Goal: Information Seeking & Learning: Learn about a topic

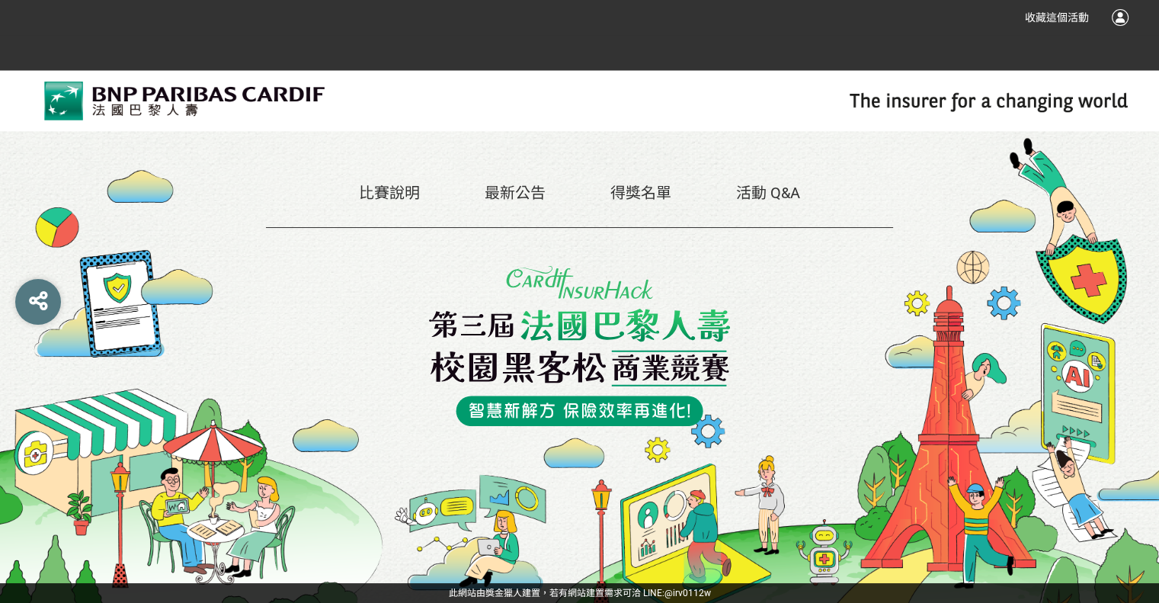
click at [398, 192] on link "比賽說明" at bounding box center [389, 193] width 61 height 18
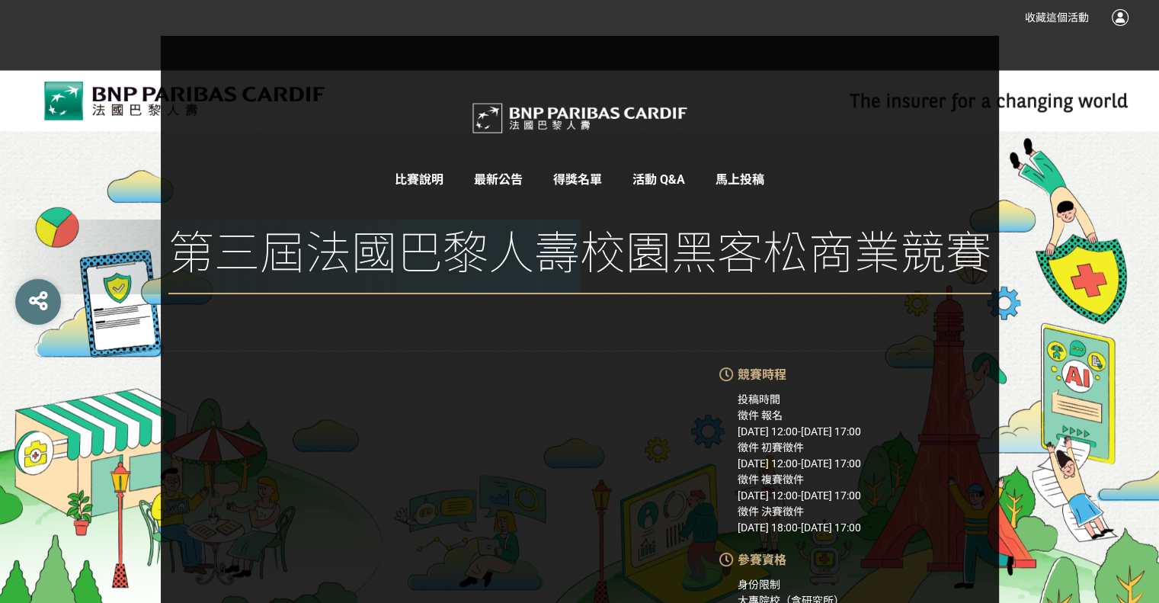
click at [1059, 160] on div "比賽說明 最新公告 得獎名單 活動 Q&A 馬上投稿 第三屆法國巴黎人壽校園黑客松商業競賽" at bounding box center [579, 192] width 1159 height 315
click at [102, 129] on div "比賽說明 最新公告 得獎名單 活動 Q&A 馬上投稿 第三屆法國巴黎人壽校園黑客松商業競賽" at bounding box center [579, 192] width 1159 height 315
click at [1039, 177] on div "比賽說明 最新公告 得獎名單 活動 Q&A 馬上投稿 第三屆法國巴黎人壽校園黑客松商業競賽" at bounding box center [579, 192] width 1159 height 315
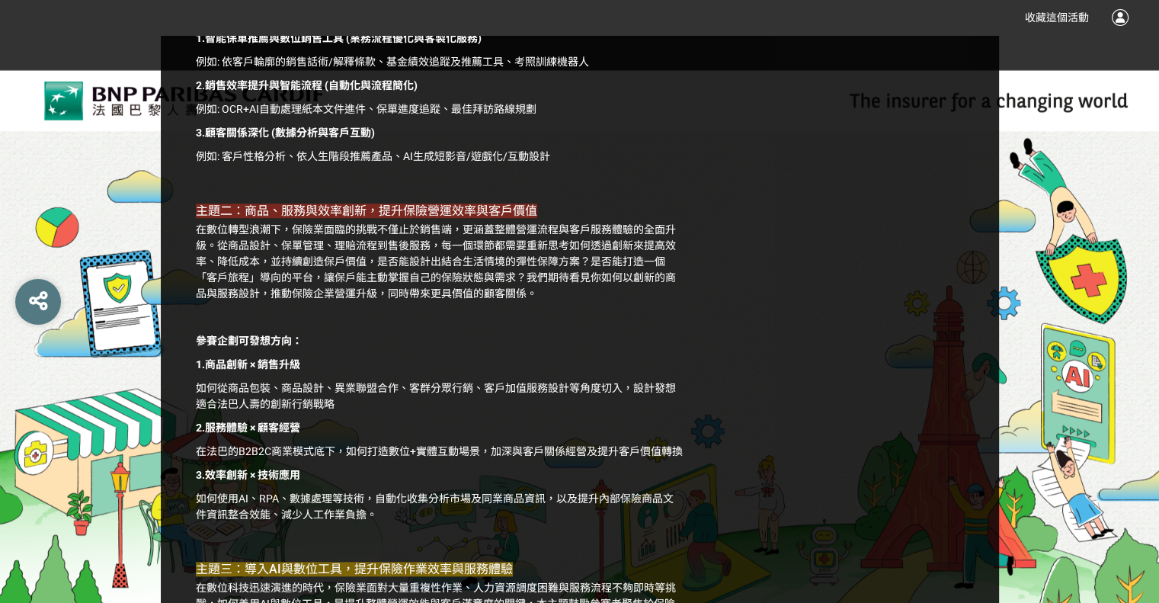
scroll to position [1448, 0]
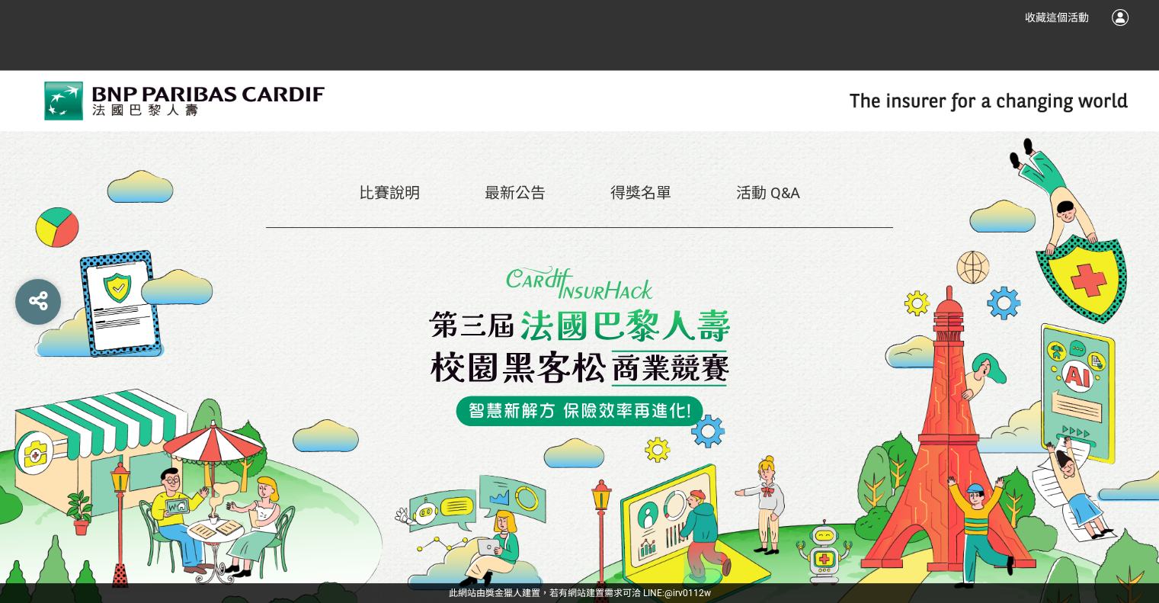
click at [510, 590] on link "此網站由獎金獵人建置，若有網站建置需求" at bounding box center [536, 592] width 174 height 11
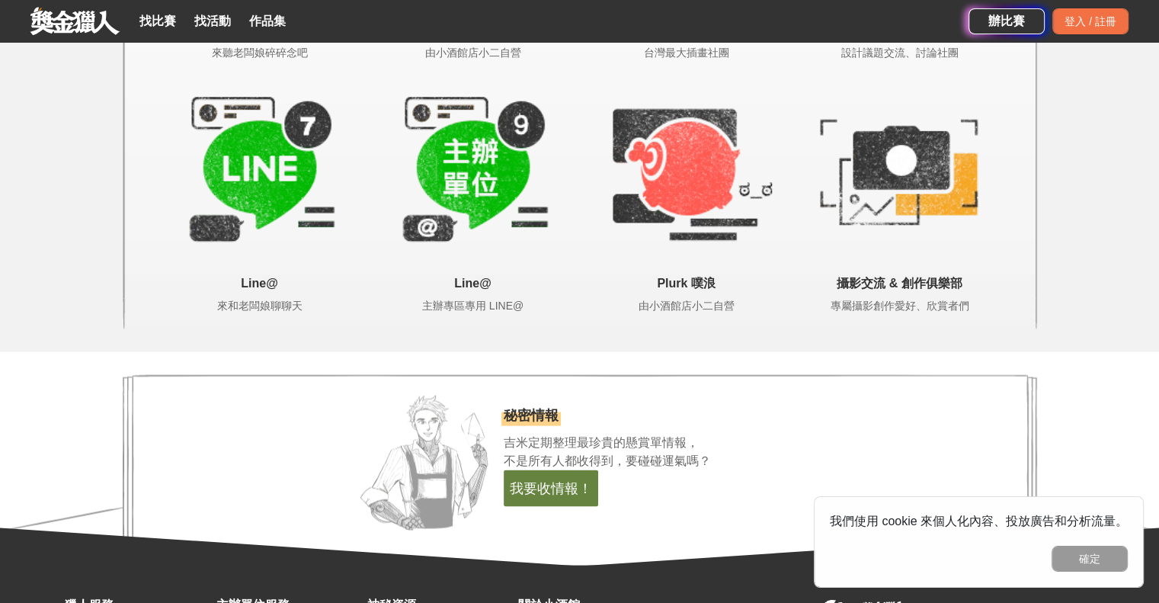
scroll to position [3124, 0]
